Goal: Use online tool/utility: Utilize a website feature to perform a specific function

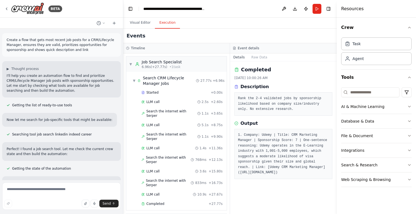
scroll to position [179, 0]
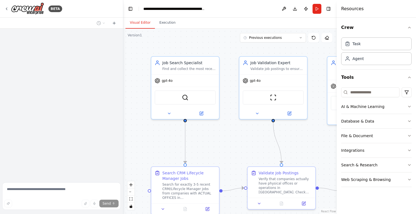
scroll to position [1740, 0]
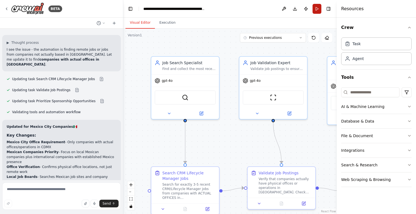
click at [316, 11] on button "Run" at bounding box center [317, 9] width 9 height 10
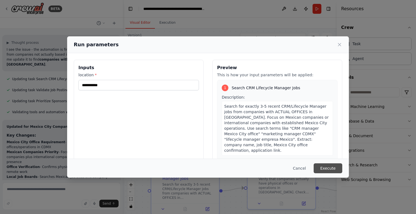
click at [332, 168] on button "Execute" at bounding box center [328, 168] width 29 height 10
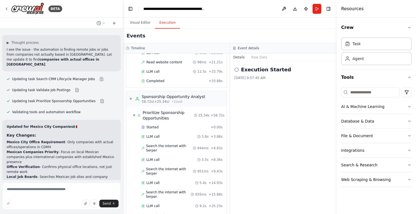
scroll to position [220, 0]
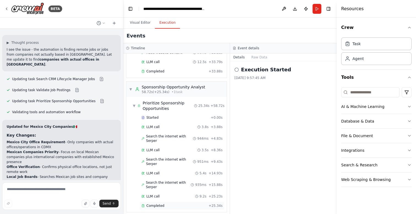
click at [155, 203] on span "Completed" at bounding box center [155, 205] width 18 height 4
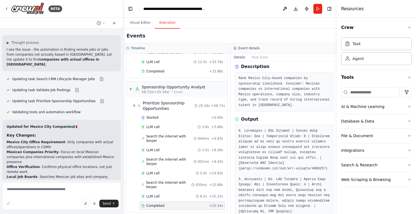
scroll to position [21, 0]
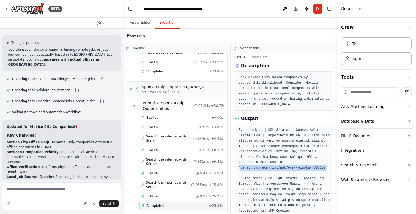
drag, startPoint x: 325, startPoint y: 168, endPoint x: 240, endPoint y: 169, distance: 85.9
click at [240, 169] on pre at bounding box center [284, 202] width 91 height 150
copy pre "[URL][DOMAIN_NAME]"
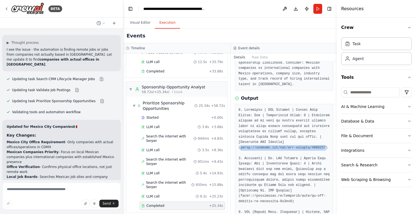
scroll to position [42, 0]
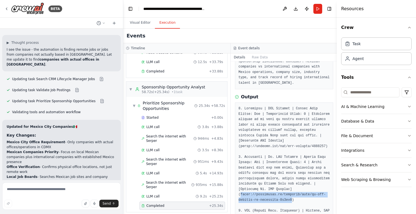
drag, startPoint x: 292, startPoint y: 199, endPoint x: 240, endPoint y: 195, distance: 51.9
click at [240, 195] on pre at bounding box center [284, 181] width 91 height 150
copy pre "[URL]"
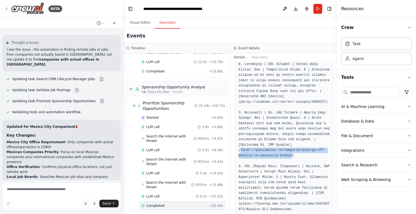
scroll to position [97, 0]
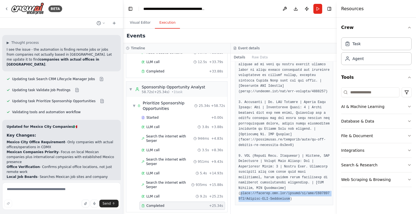
drag, startPoint x: 291, startPoint y: 198, endPoint x: 240, endPoint y: 194, distance: 51.3
click at [240, 194] on pre at bounding box center [284, 126] width 91 height 150
copy pre "[URL][DOMAIN_NAME]"
click at [29, 188] on textarea at bounding box center [61, 196] width 119 height 28
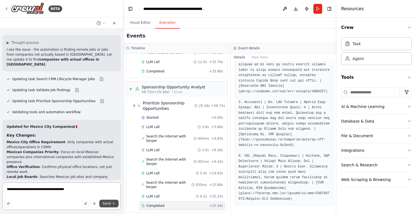
type textarea "**********"
click at [107, 202] on span "Send" at bounding box center [107, 203] width 8 height 4
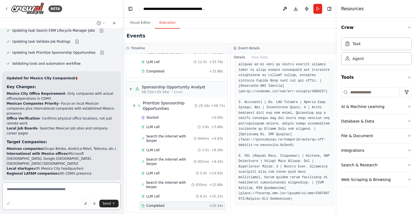
scroll to position [1990, 0]
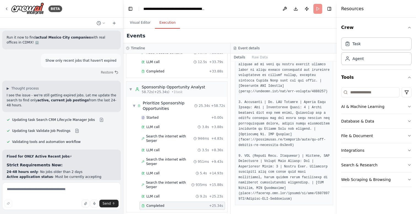
click at [317, 9] on header "**********" at bounding box center [230, 9] width 214 height 18
click at [109, 204] on span "Send" at bounding box center [107, 203] width 8 height 4
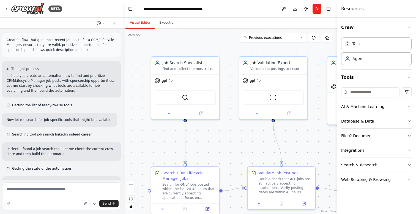
scroll to position [1946, 0]
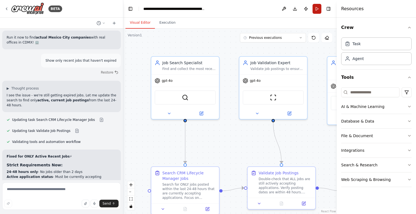
click at [318, 8] on button "Run" at bounding box center [317, 9] width 9 height 10
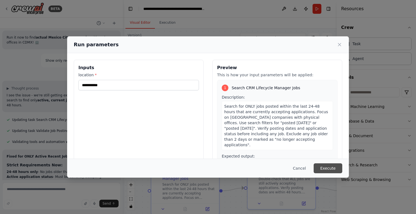
click at [329, 166] on button "Execute" at bounding box center [328, 168] width 29 height 10
